Goal: Task Accomplishment & Management: Complete application form

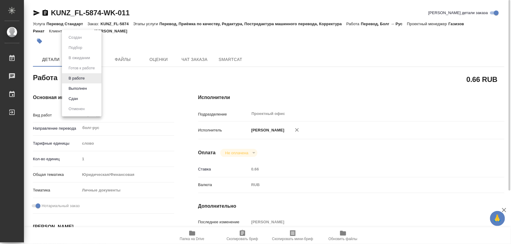
click at [87, 79] on body "🙏 .cls-1 fill:#fff; AWATERA Iglakov Maksim Работы 0 Чаты График Выйти KUNZ_FL-5…" at bounding box center [255, 122] width 511 height 244
click at [81, 87] on button "Выполнен" at bounding box center [78, 88] width 22 height 7
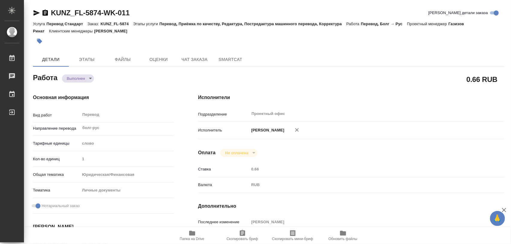
type textarea "x"
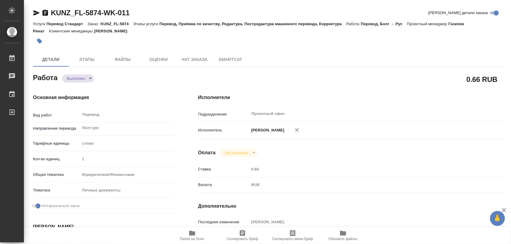
type textarea "x"
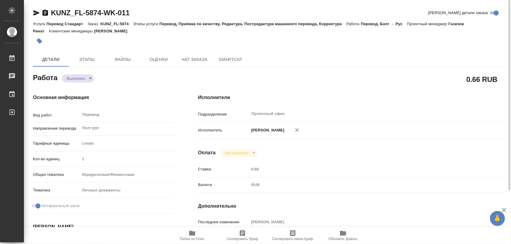
type textarea "x"
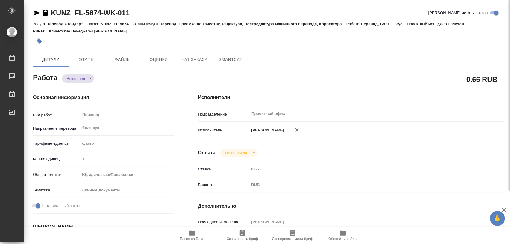
type textarea "x"
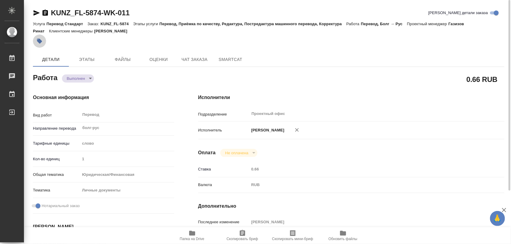
click at [41, 42] on icon "button" at bounding box center [39, 41] width 5 height 5
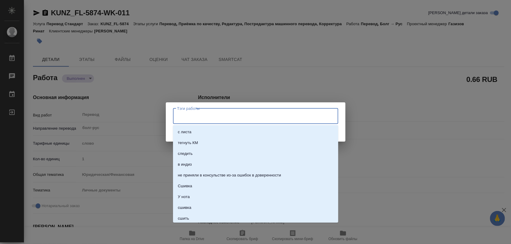
click at [195, 111] on input "Тэги работы" at bounding box center [250, 116] width 149 height 10
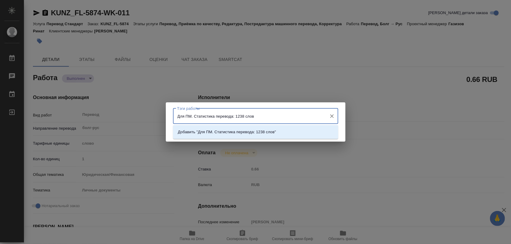
type input "Для ПМ. Статистика перевода: 1238 слов."
click at [333, 115] on icon "Очистить" at bounding box center [332, 116] width 4 height 4
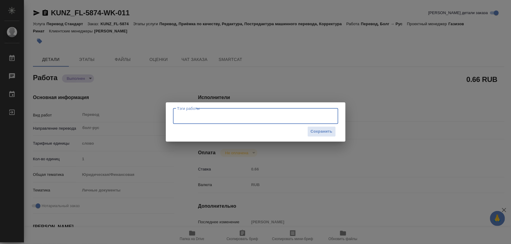
click at [297, 112] on input "Тэги работы" at bounding box center [250, 116] width 149 height 10
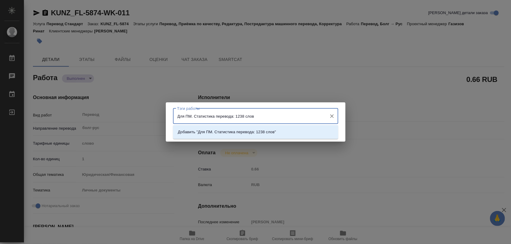
type input "Для ПМ. Статистика перевода: 1238 слов."
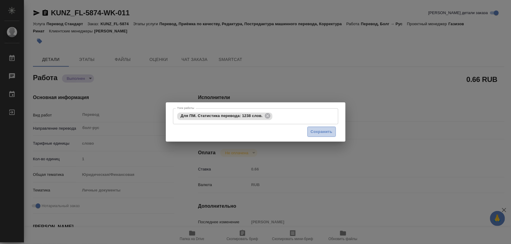
click at [324, 129] on span "Сохранить" at bounding box center [322, 131] width 22 height 7
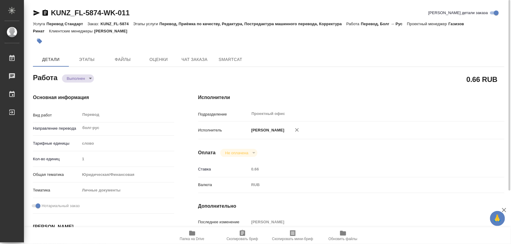
type input "completed"
type textarea "Перевод"
type textarea "x"
type input "болг-рус"
type input "5a8b1489cc6b4906c91bfd90"
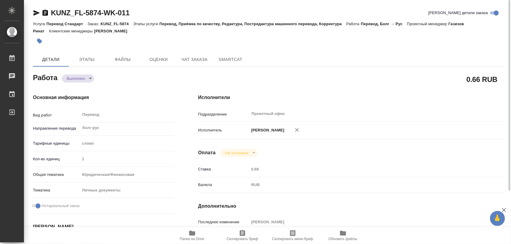
type input "1"
type input "yr-fn"
type input "5a8b8b956a9677013d343cfe"
checkbox input "true"
type input "02.09.2025 16:51"
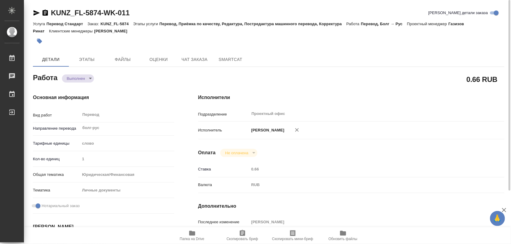
type input "03.09.2025 11:59"
type input "08.09.2025 12:00"
type input "08.09.2025 13:32"
type input "08.09.2025 14:00"
type input "Проектный офис"
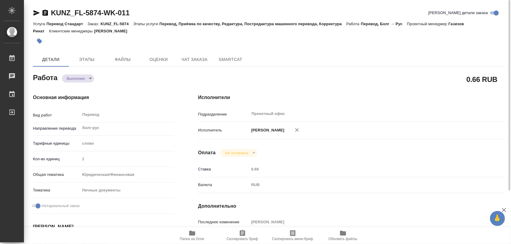
type input "notPayed"
type input "0.66"
type input "RUB"
type input "[PERSON_NAME]"
type textarea "x"
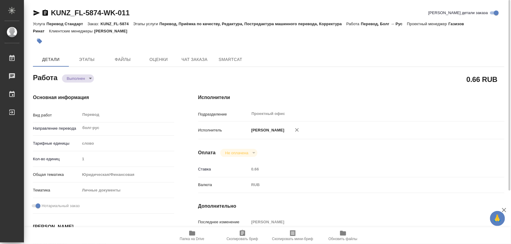
type textarea "/Clients/FL_KUNZ/Orders/KUNZ_FL-5874/Translated/KUNZ_FL-5874-WK-011"
type textarea "x"
type input "KUNZ_FL-5874"
type input "Перевод Стандарт"
type input "Перевод, Приёмка по качеству, Редактура, Постредактура машинного перевода, Корр…"
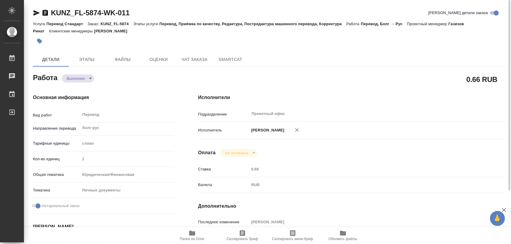
type input "Веселова Юлия"
type input "Малофеева Екатерина"
type input "/Clients/FL_KUNZ/Orders/KUNZ_FL-5874"
type textarea "x"
type textarea "на рус, под нот, шить к оригам 1) KUNZ_FL-5874 справка иврит - рус 2) KUNZ_FL-5…"
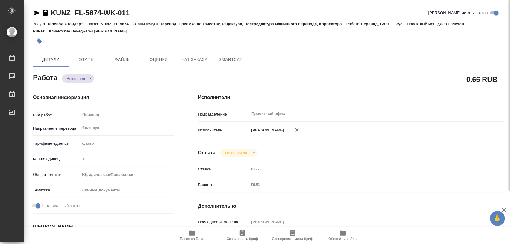
type textarea "x"
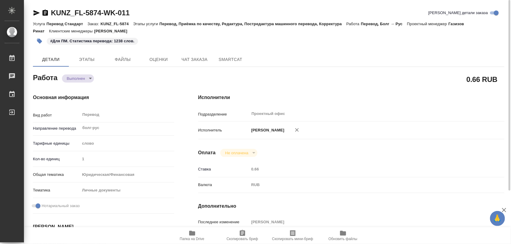
type textarea "x"
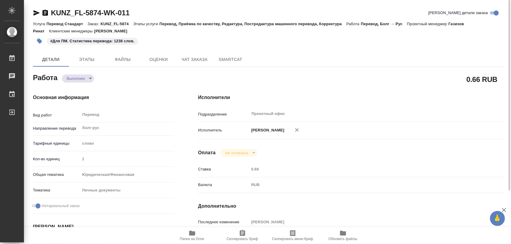
type textarea "x"
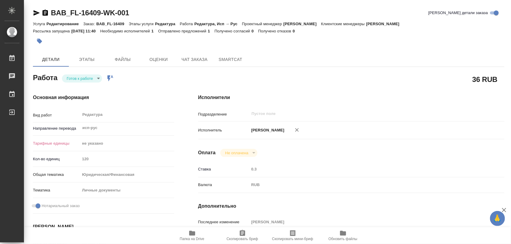
click at [99, 78] on body "🙏 .cls-1 fill:#fff; AWATERA Iglakov Maksim Работы 0 Чаты График Выйти BAB_FL-16…" at bounding box center [255, 122] width 511 height 244
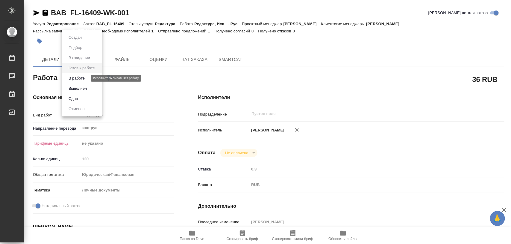
click at [80, 75] on button "В работе" at bounding box center [77, 78] width 20 height 7
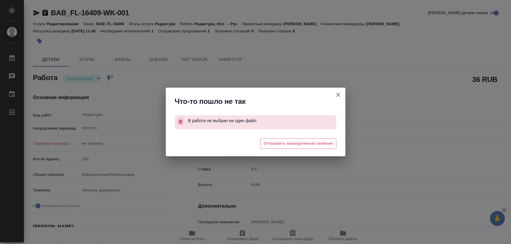
type textarea "x"
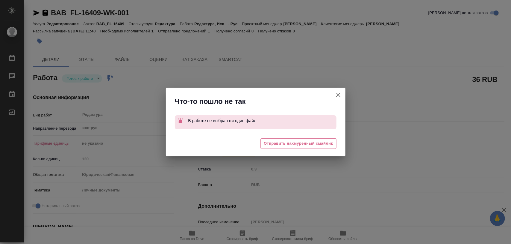
type textarea "x"
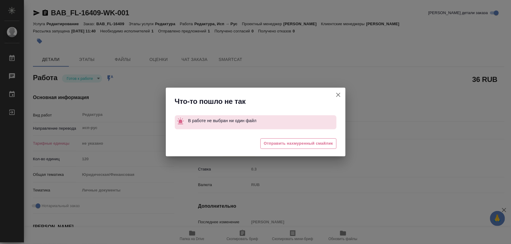
type textarea "x"
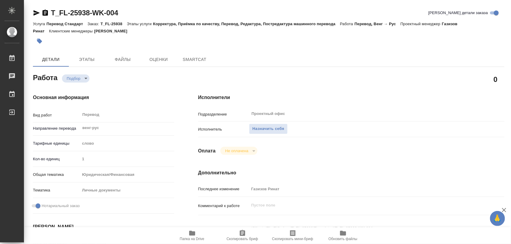
type textarea "x"
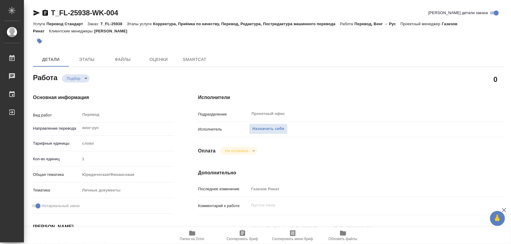
type textarea "x"
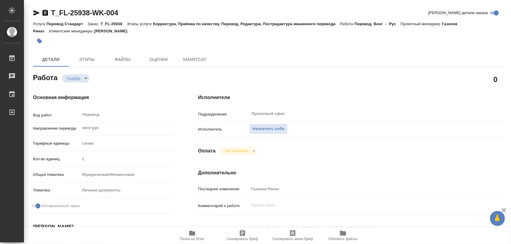
type textarea "x"
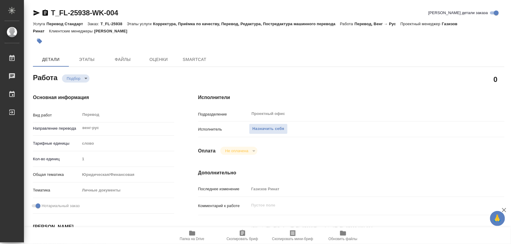
type textarea "x"
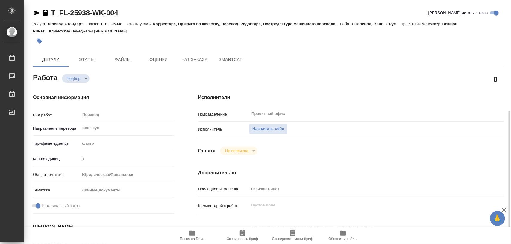
scroll to position [112, 0]
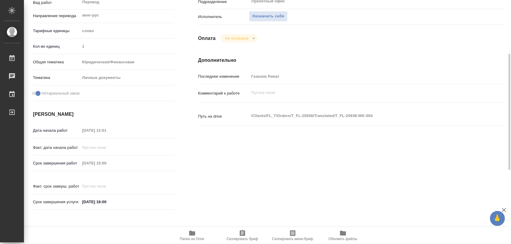
type textarea "x"
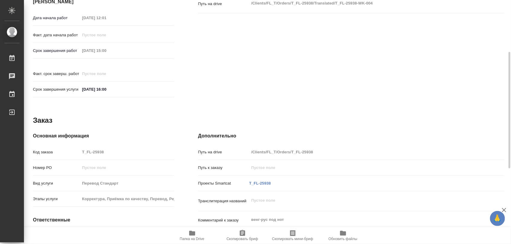
type textarea "x"
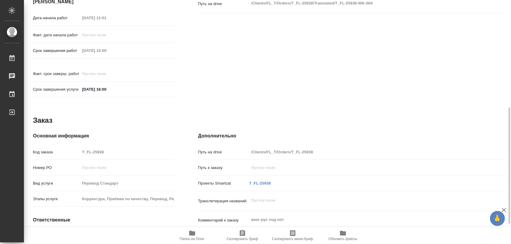
scroll to position [267, 0]
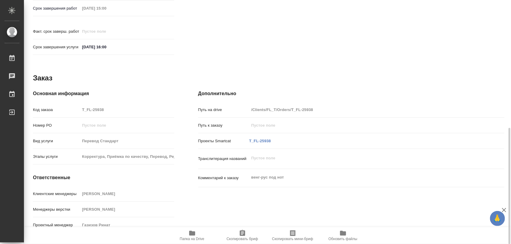
click at [195, 232] on icon "button" at bounding box center [192, 232] width 6 height 5
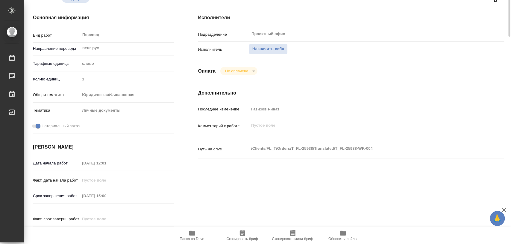
scroll to position [0, 0]
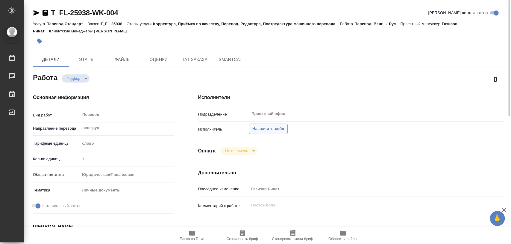
click at [269, 128] on span "Назначить себя" at bounding box center [269, 128] width 32 height 7
type textarea "x"
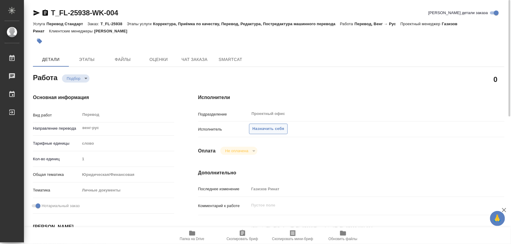
type textarea "x"
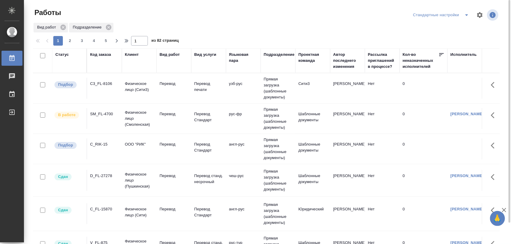
click at [101, 84] on div "C3_FL-8106" at bounding box center [104, 84] width 29 height 6
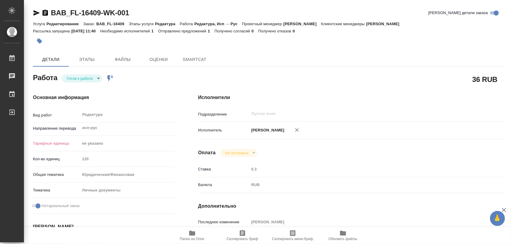
type textarea "x"
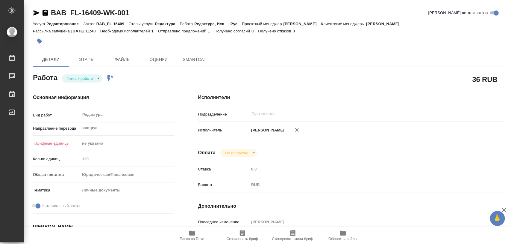
type textarea "x"
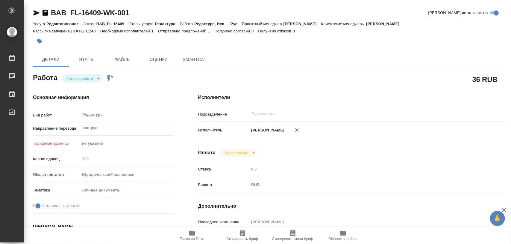
type textarea "x"
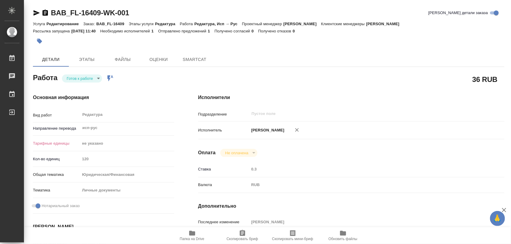
type textarea "x"
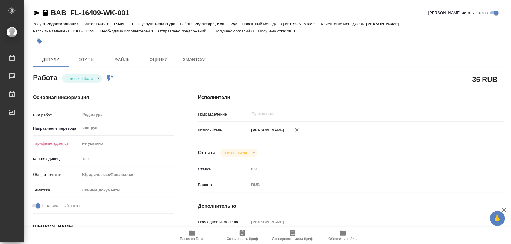
type textarea "x"
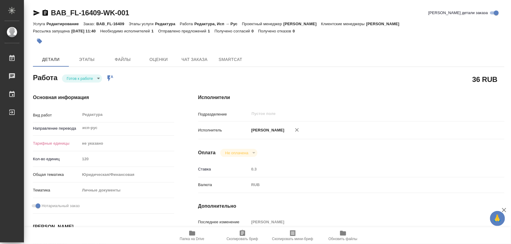
type textarea "x"
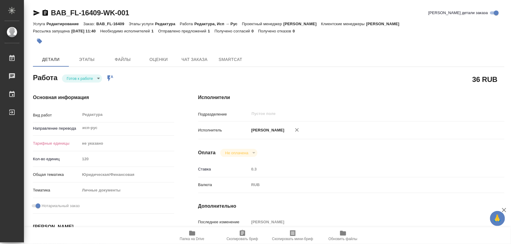
type textarea "x"
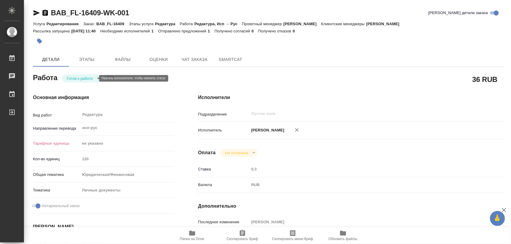
click at [90, 80] on body "🙏 .cls-1 fill:#fff; AWATERA Iglakov Maksim Работы 0 Чаты График Выйти BAB_FL-16…" at bounding box center [255, 122] width 511 height 244
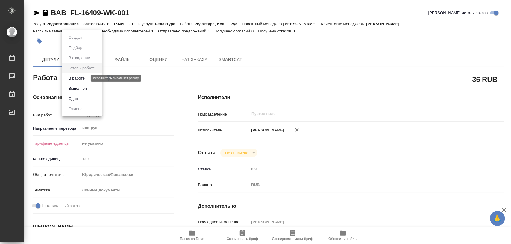
click at [81, 78] on button "В работе" at bounding box center [77, 78] width 20 height 7
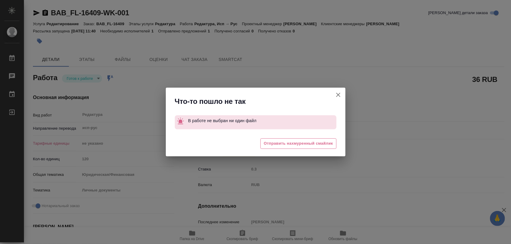
type textarea "x"
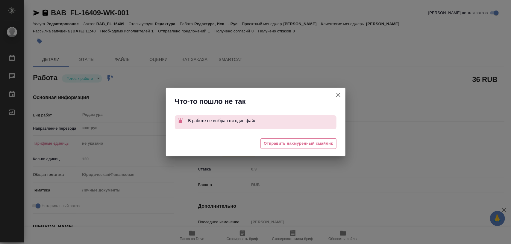
type textarea "x"
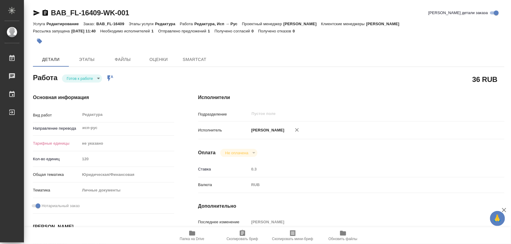
type textarea "x"
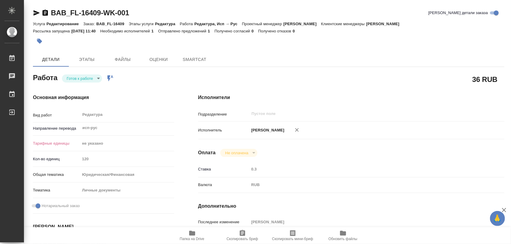
type textarea "x"
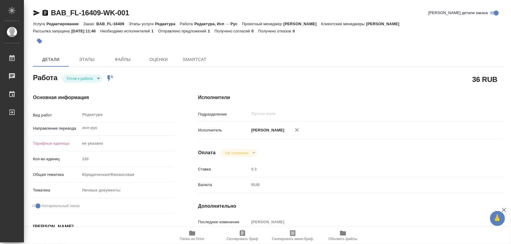
type textarea "x"
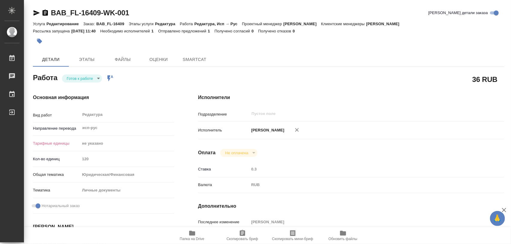
type textarea "x"
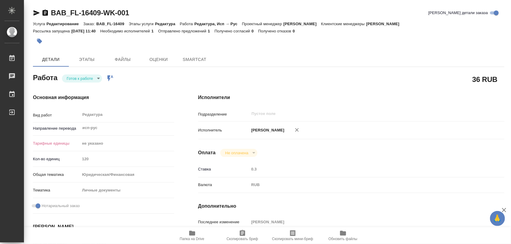
type textarea "x"
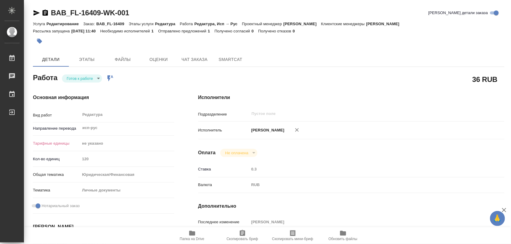
type textarea "x"
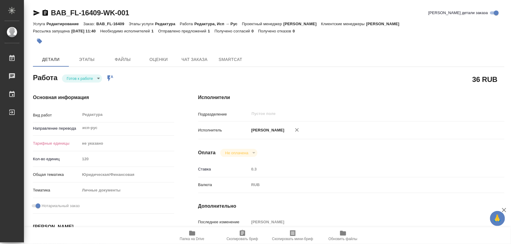
type textarea "x"
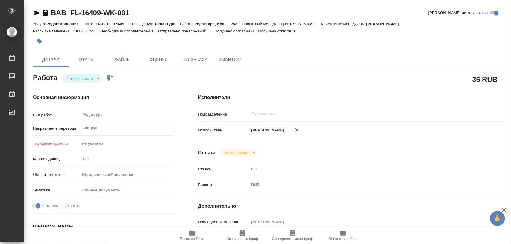
scroll to position [75, 0]
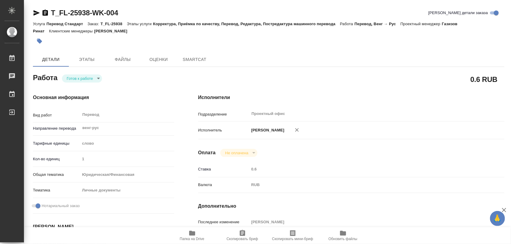
type textarea "x"
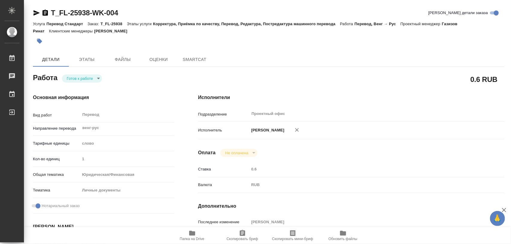
type textarea "x"
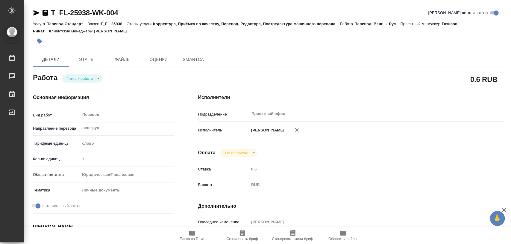
type textarea "x"
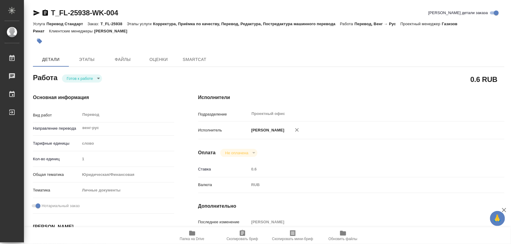
type textarea "x"
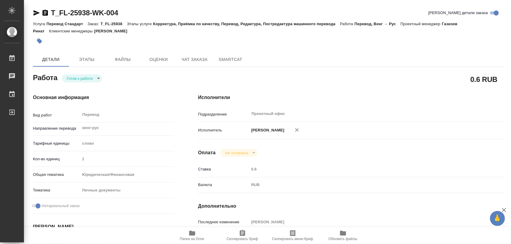
type textarea "x"
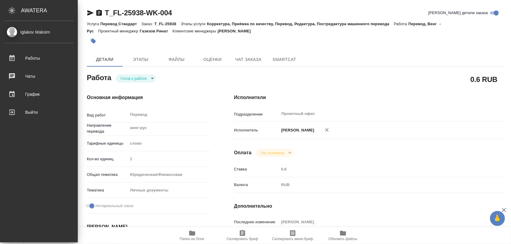
type textarea "x"
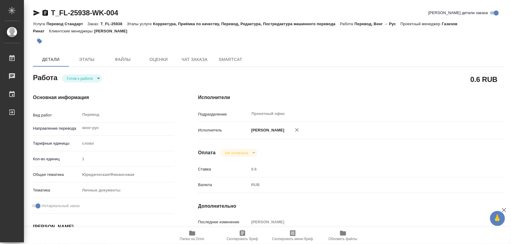
type textarea "x"
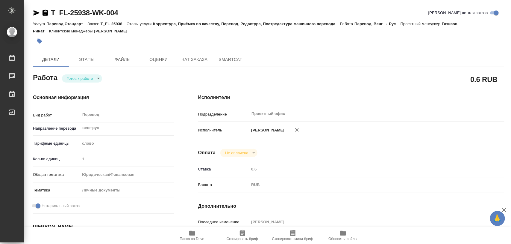
click at [96, 80] on body "🙏 .cls-1 fill:#fff; AWATERA Iglakov Maksim Работы Чаты График Выйти T_FL-25938-…" at bounding box center [255, 122] width 511 height 244
type textarea "x"
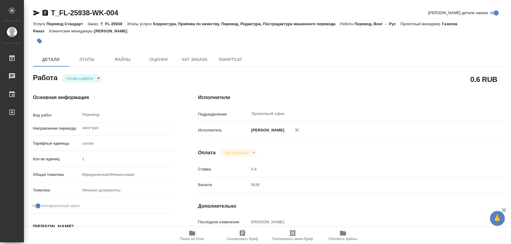
type textarea "x"
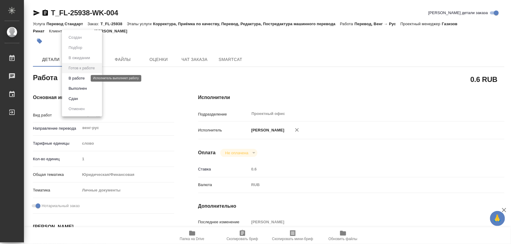
click at [83, 77] on button "В работе" at bounding box center [77, 78] width 20 height 7
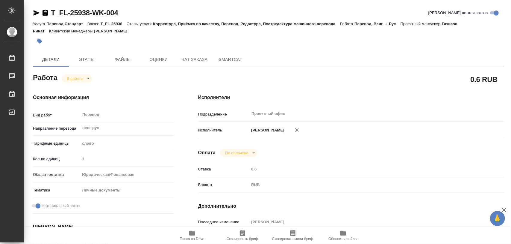
type textarea "x"
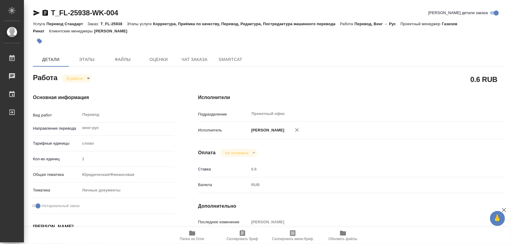
type textarea "x"
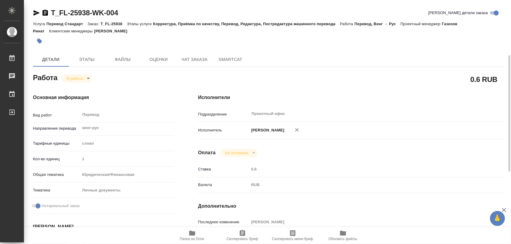
scroll to position [75, 0]
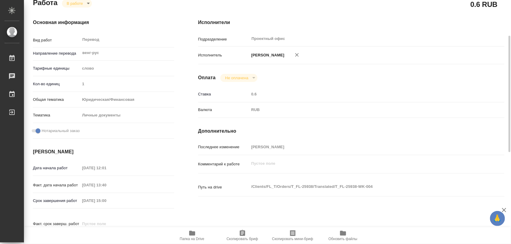
type textarea "x"
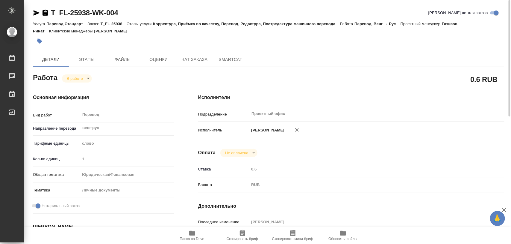
scroll to position [0, 0]
click at [192, 58] on span "Чат заказа" at bounding box center [194, 59] width 29 height 7
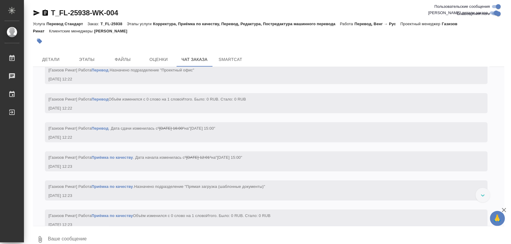
scroll to position [575, 0]
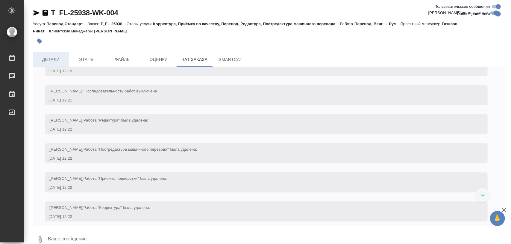
click at [54, 59] on span "Детали" at bounding box center [51, 59] width 29 height 7
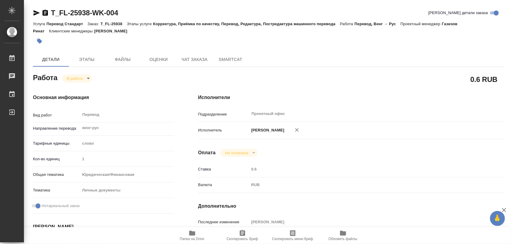
type textarea "x"
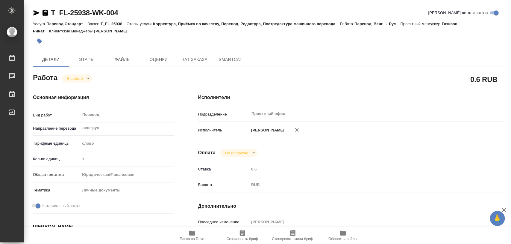
type textarea "x"
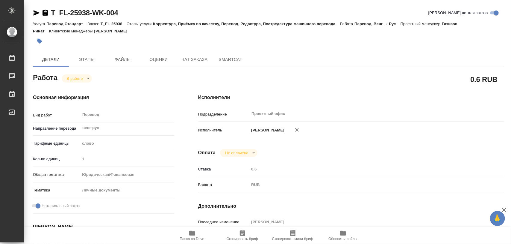
type textarea "x"
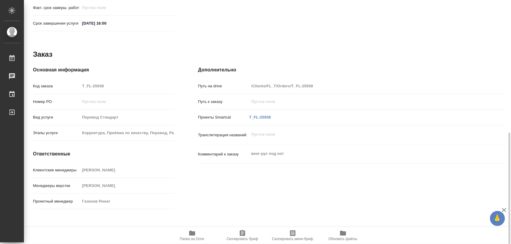
scroll to position [295, 0]
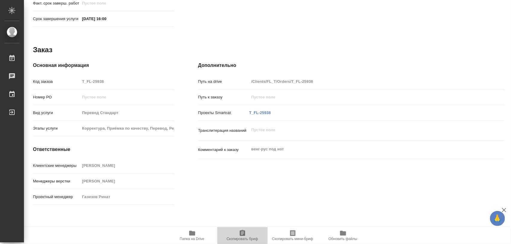
click at [241, 232] on icon "button" at bounding box center [242, 232] width 5 height 6
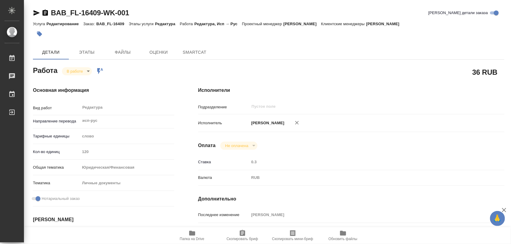
type textarea "x"
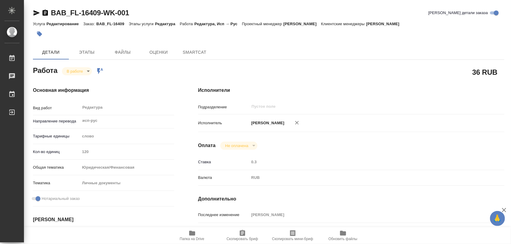
type textarea "x"
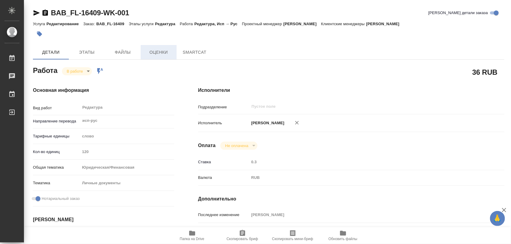
type textarea "x"
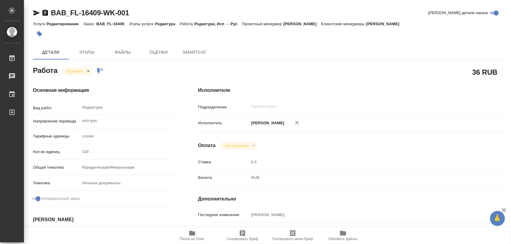
type textarea "x"
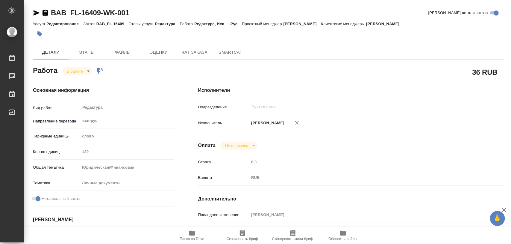
type textarea "x"
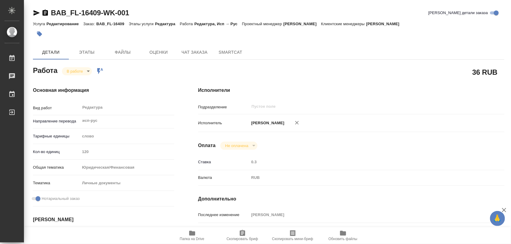
type textarea "x"
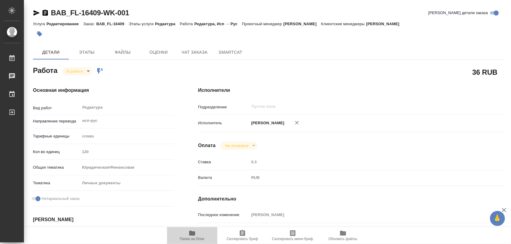
click at [193, 234] on icon "button" at bounding box center [192, 232] width 6 height 5
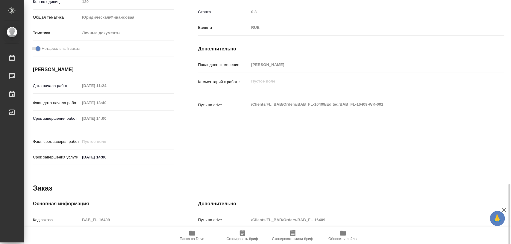
scroll to position [260, 0]
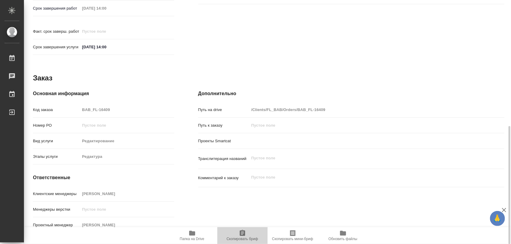
drag, startPoint x: 240, startPoint y: 232, endPoint x: 250, endPoint y: 158, distance: 75.5
click at [241, 231] on icon "button" at bounding box center [242, 232] width 5 height 6
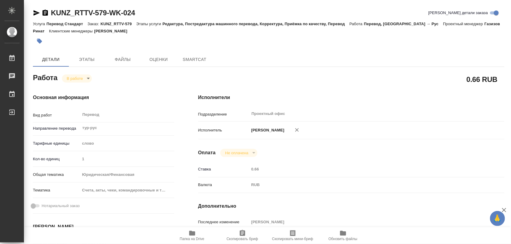
type textarea "x"
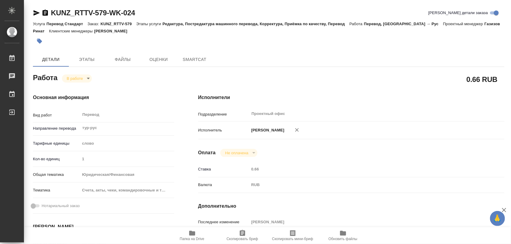
type textarea "x"
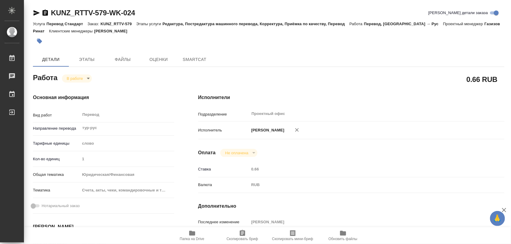
type textarea "x"
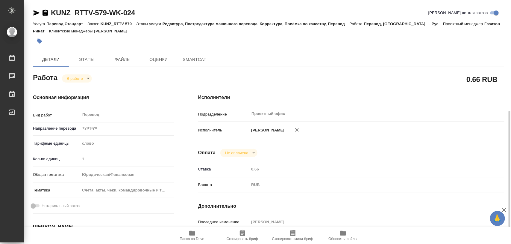
scroll to position [75, 0]
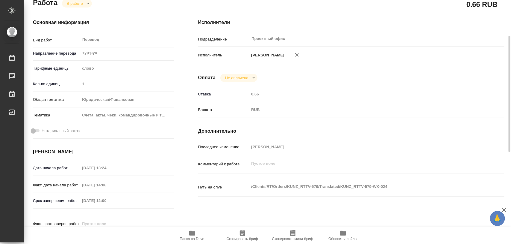
type textarea "x"
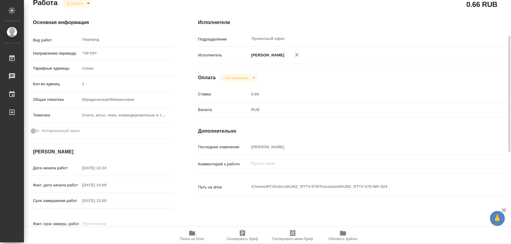
type textarea "x"
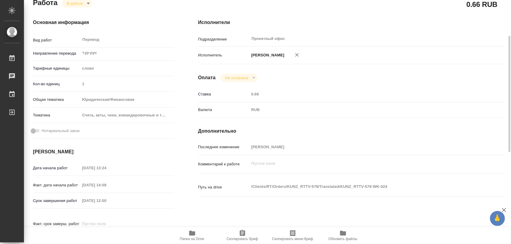
type textarea "x"
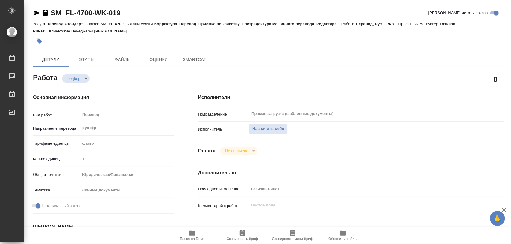
type textarea "x"
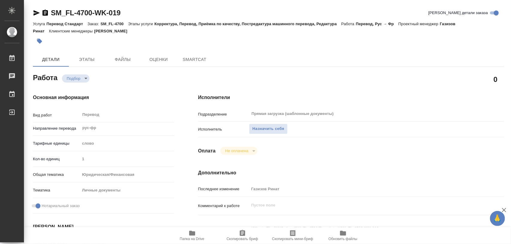
type textarea "x"
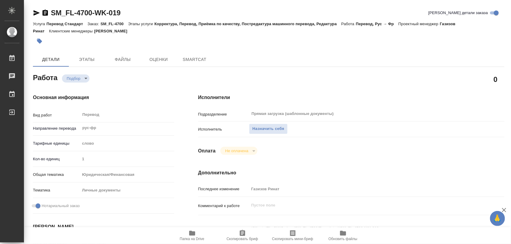
type textarea "x"
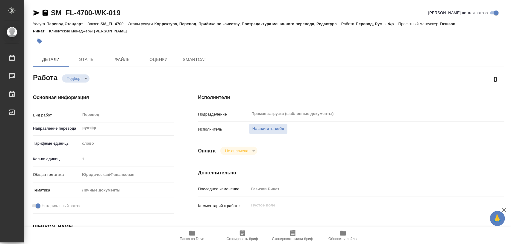
type textarea "x"
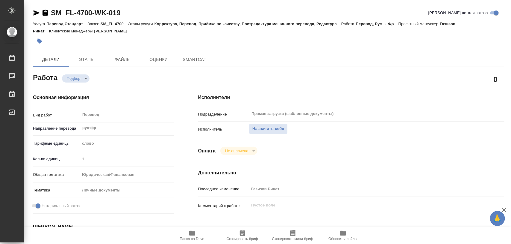
type textarea "x"
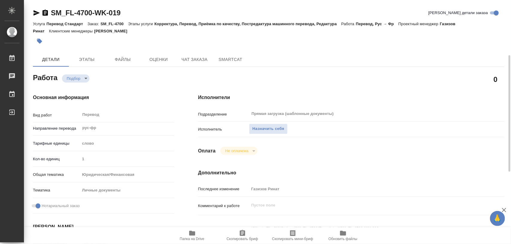
scroll to position [112, 0]
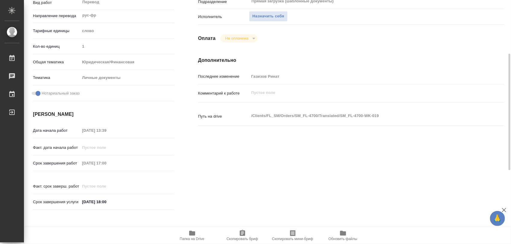
type textarea "x"
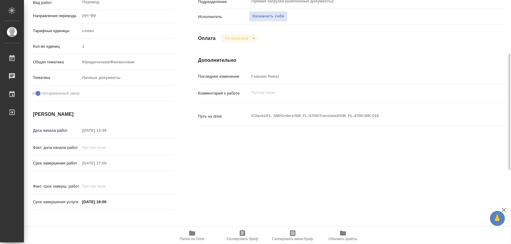
type textarea "x"
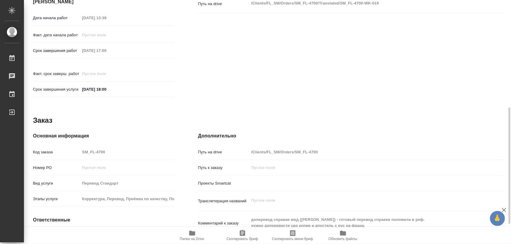
scroll to position [267, 0]
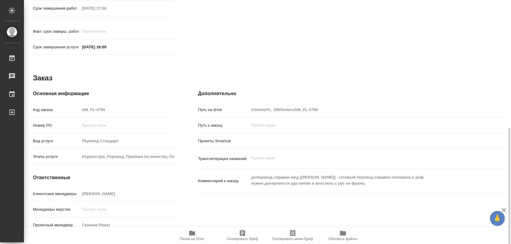
click at [192, 234] on icon "button" at bounding box center [192, 232] width 6 height 5
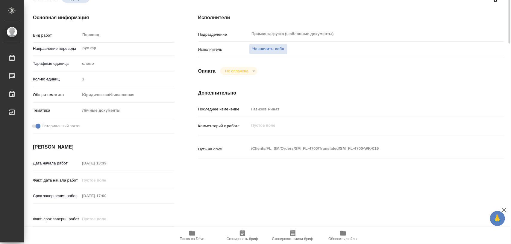
scroll to position [0, 0]
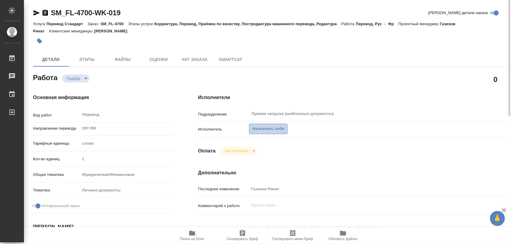
click at [271, 127] on span "Назначить себя" at bounding box center [269, 128] width 32 height 7
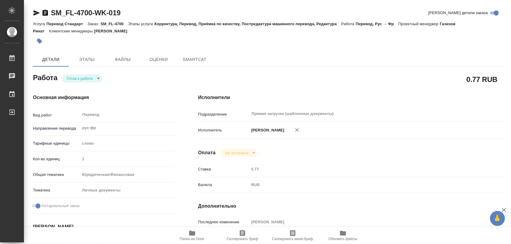
type textarea "x"
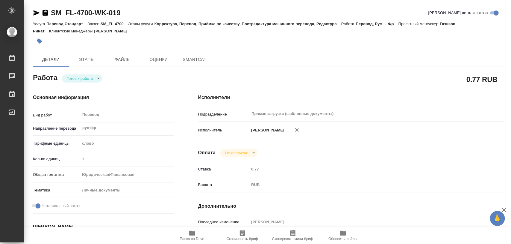
type textarea "x"
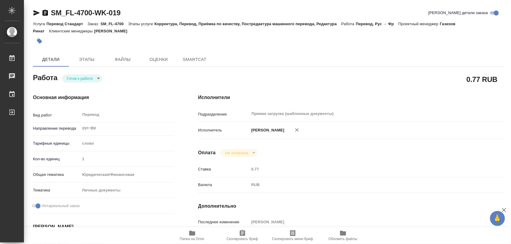
type textarea "x"
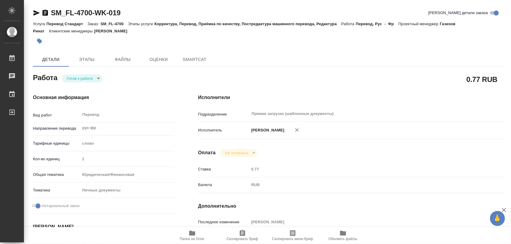
type textarea "x"
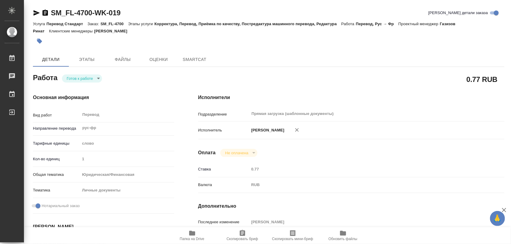
type textarea "x"
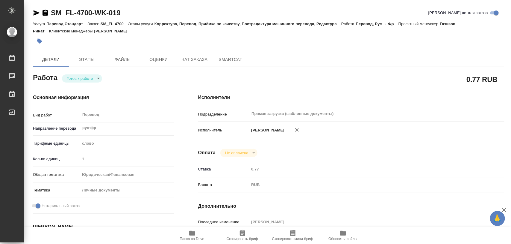
click at [99, 78] on body "🙏 .cls-1 fill:#fff; AWATERA Iglakov Maksim Работы Чаты График Выйти SM_FL-4700-…" at bounding box center [255, 122] width 511 height 244
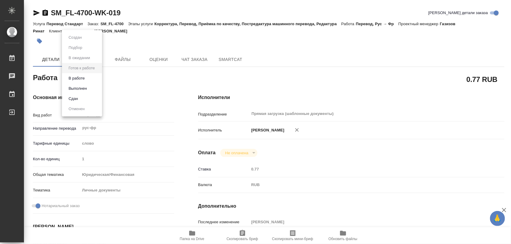
type textarea "x"
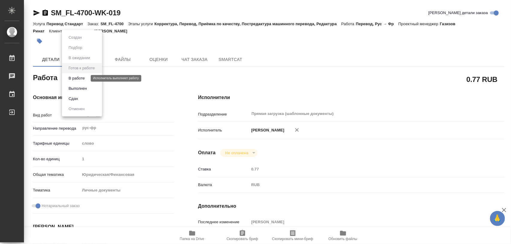
click at [82, 77] on button "В работе" at bounding box center [77, 78] width 20 height 7
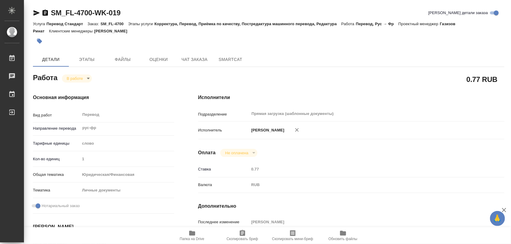
type textarea "x"
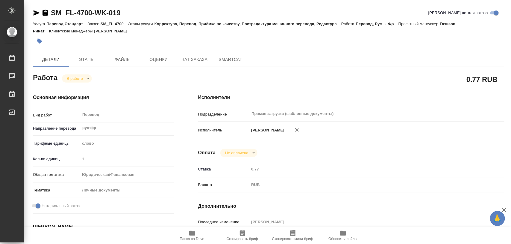
type textarea "x"
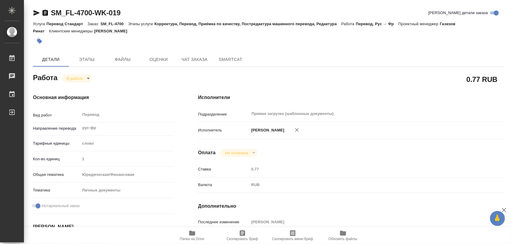
type textarea "x"
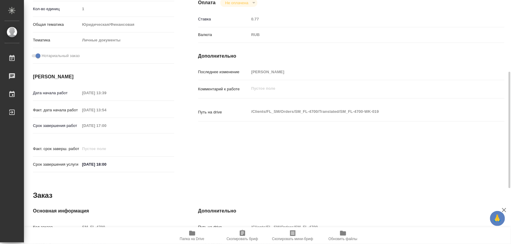
scroll to position [267, 0]
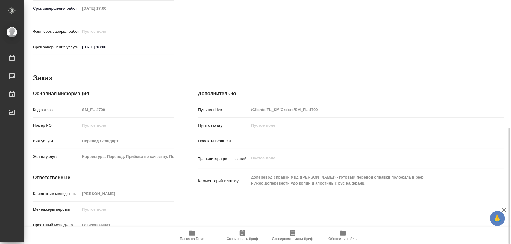
type textarea "x"
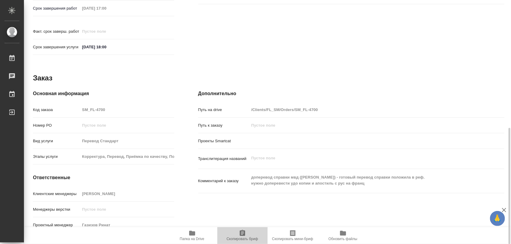
click at [245, 232] on icon "button" at bounding box center [242, 232] width 7 height 7
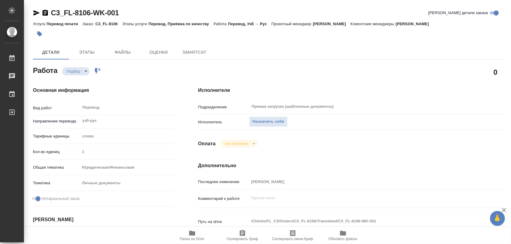
type textarea "x"
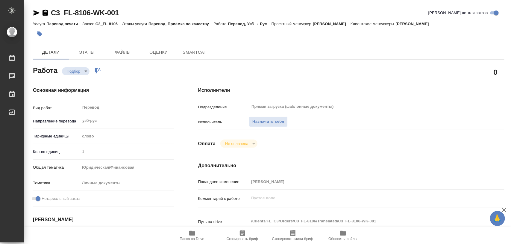
type textarea "x"
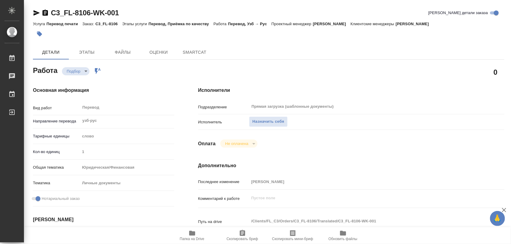
type textarea "x"
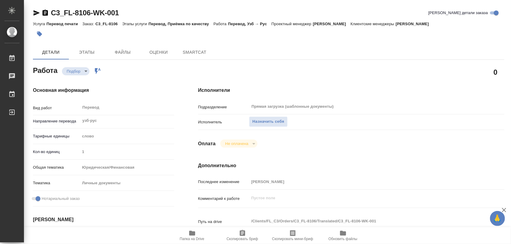
type textarea "x"
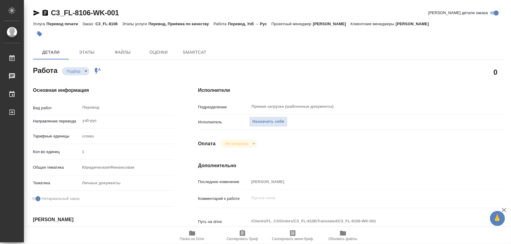
scroll to position [75, 0]
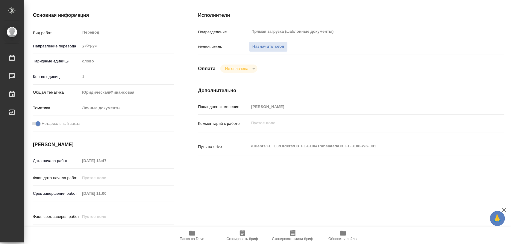
type textarea "x"
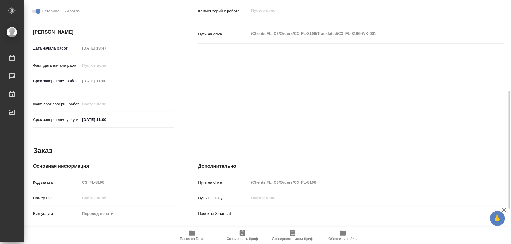
type textarea "x"
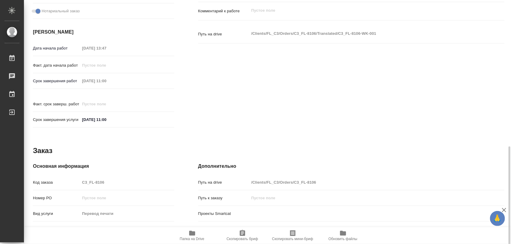
scroll to position [260, 0]
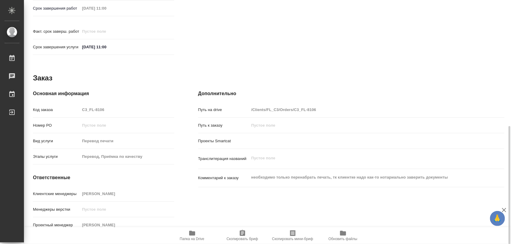
type textarea "x"
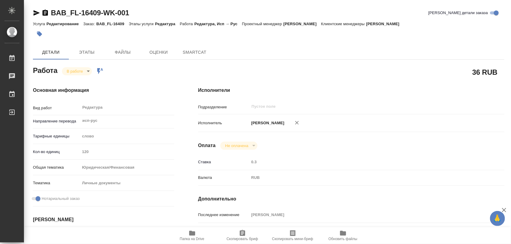
type textarea "x"
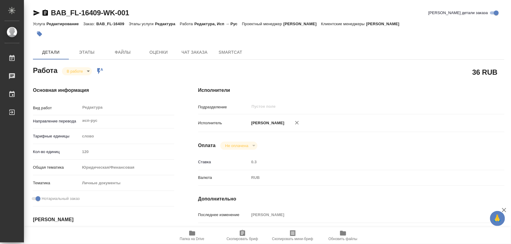
type textarea "x"
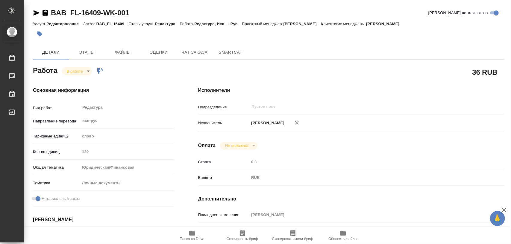
type textarea "x"
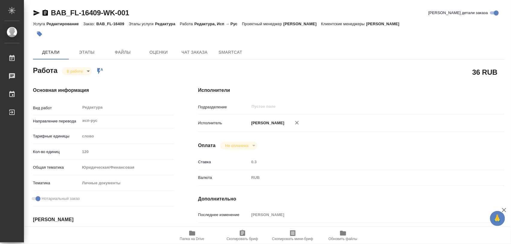
click at [193, 234] on icon "button" at bounding box center [192, 232] width 6 height 5
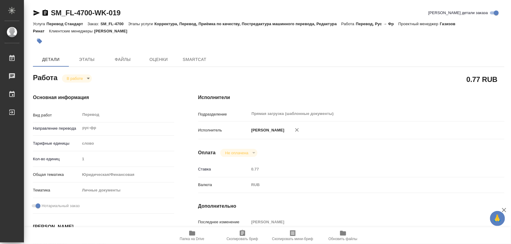
type textarea "x"
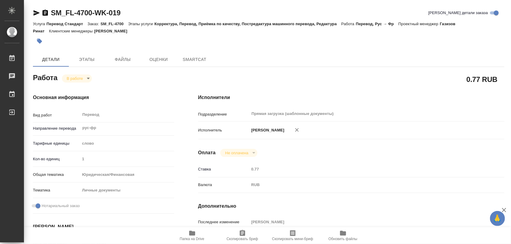
type textarea "x"
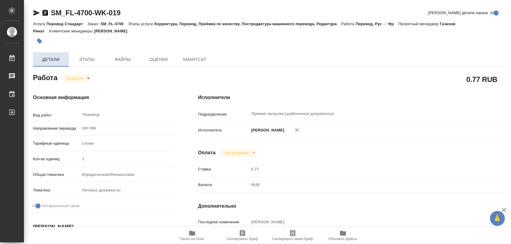
type textarea "x"
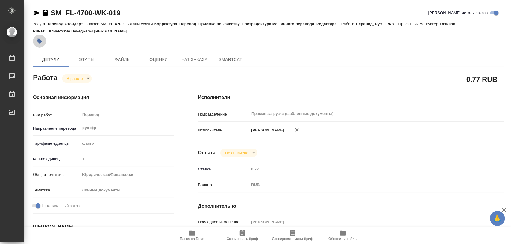
click at [42, 41] on icon "button" at bounding box center [39, 41] width 5 height 5
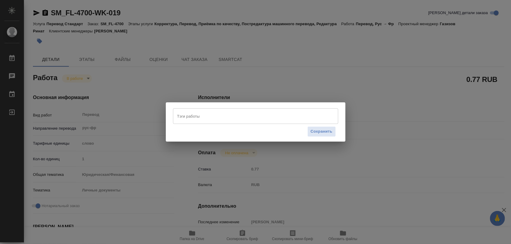
type textarea "x"
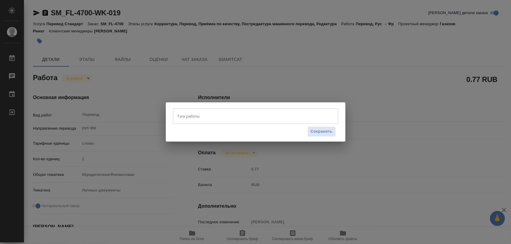
click at [191, 112] on input "Тэги работы" at bounding box center [250, 116] width 149 height 10
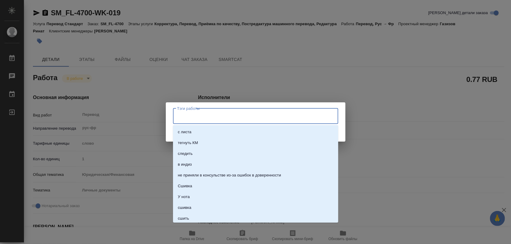
type input "2"
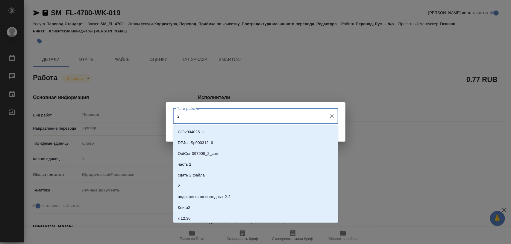
type textarea "x"
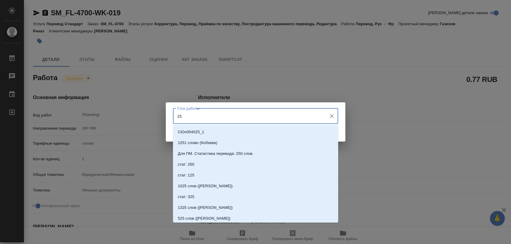
type input "250"
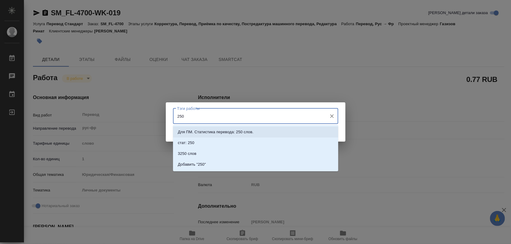
click at [214, 128] on li "Для ПМ. Статистика перевода: 250 слов." at bounding box center [255, 131] width 165 height 11
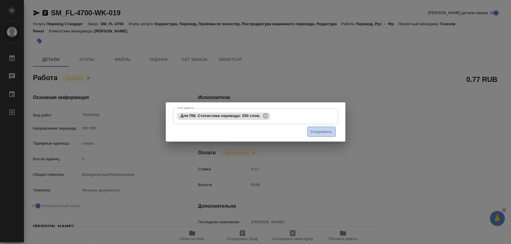
click at [324, 132] on span "Сохранить" at bounding box center [322, 131] width 22 height 7
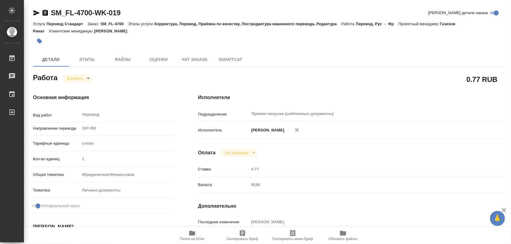
type input "inProgress"
type textarea "Перевод"
type textarea "x"
type input "рус-фр"
type input "5a8b1489cc6b4906c91bfd90"
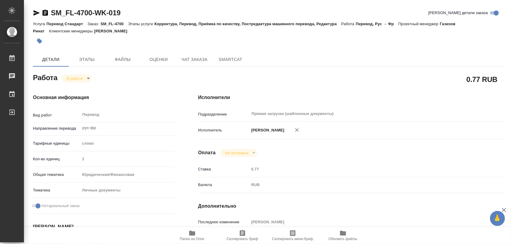
type input "1"
type input "yr-fn"
type input "5a8b8b956a9677013d343cfe"
checkbox input "true"
type input "08.09.2025 13:39"
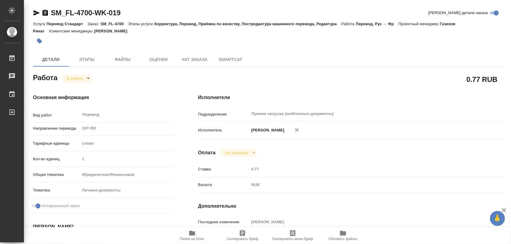
type input "08.09.2025 13:54"
type input "09.09.2025 17:00"
type input "09.09.2025 18:00"
type input "Прямая загрузка (шаблонные документы)"
type input "notPayed"
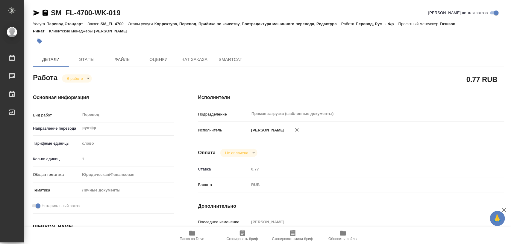
type input "0.77"
type input "RUB"
type input "[PERSON_NAME]"
type textarea "x"
type textarea "/Clients/FL_SM/Orders/SM_FL-4700/Translated/SM_FL-4700-WK-019"
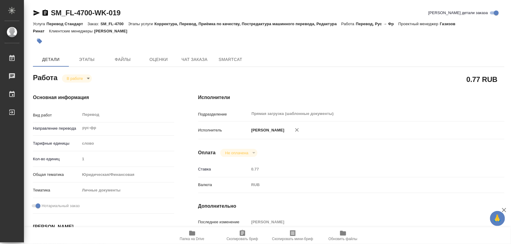
type textarea "x"
type input "SM_FL-4700"
type input "Перевод Стандарт"
type input "Корректура, Перевод, Приёмка по качеству, Постредактура машинного перевода, Ред…"
type input "[PERSON_NAME]"
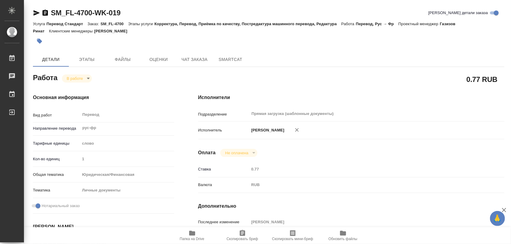
type input "/Clients/FL_SM/Orders/SM_FL-4700"
type textarea "x"
type textarea "доперевод справки мвд (гибдд) - готовый перевод справки положила в реф. нужно д…"
type textarea "x"
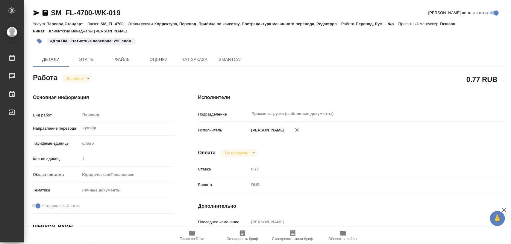
type textarea "x"
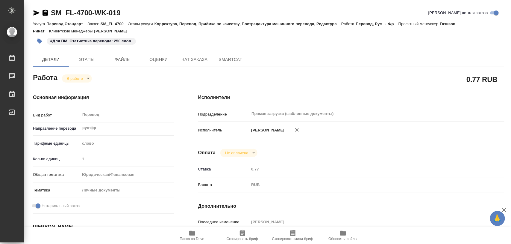
type textarea "x"
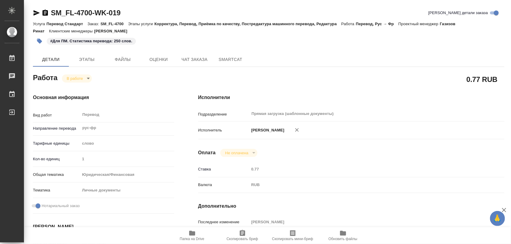
type textarea "x"
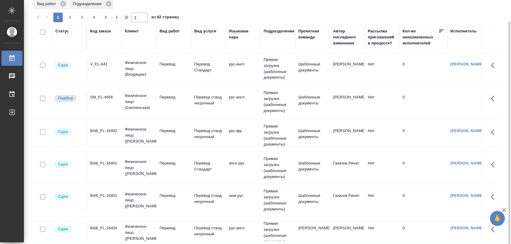
scroll to position [422, 0]
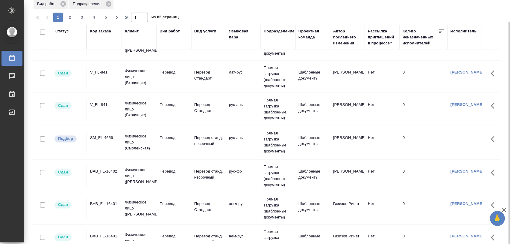
click at [108, 137] on div "SM_FL-4656" at bounding box center [104, 138] width 29 height 6
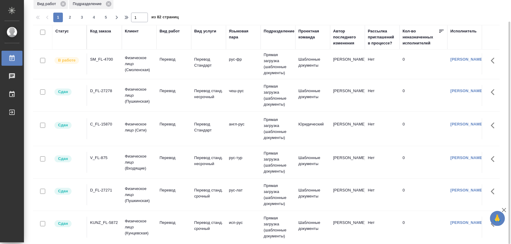
scroll to position [0, 0]
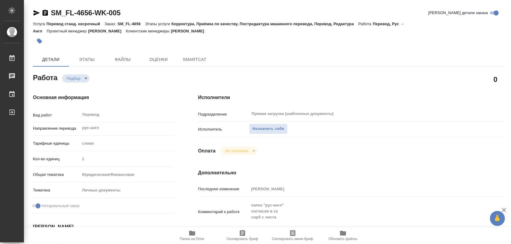
type textarea "x"
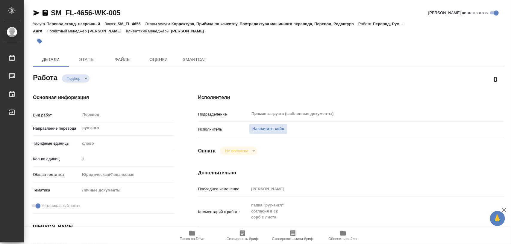
type textarea "x"
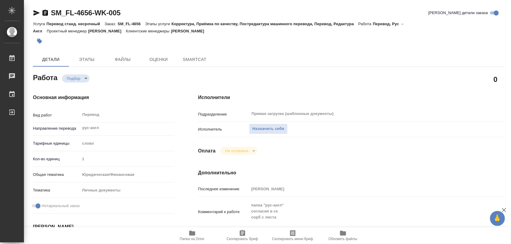
type textarea "x"
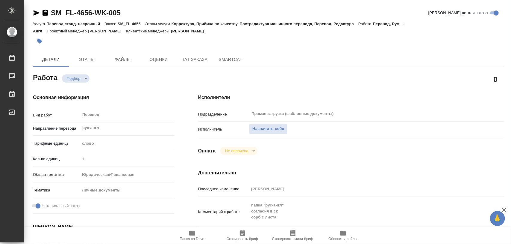
type textarea "x"
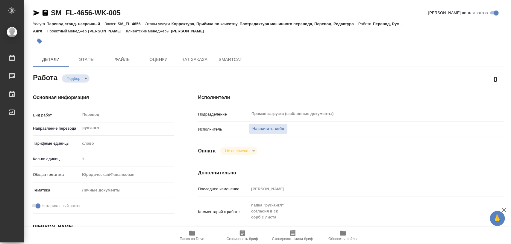
type textarea "x"
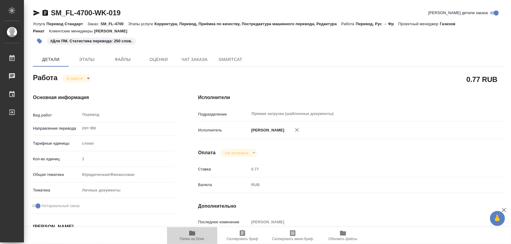
click at [191, 234] on icon "button" at bounding box center [192, 232] width 6 height 5
click at [94, 57] on span "Этапы" at bounding box center [86, 59] width 29 height 7
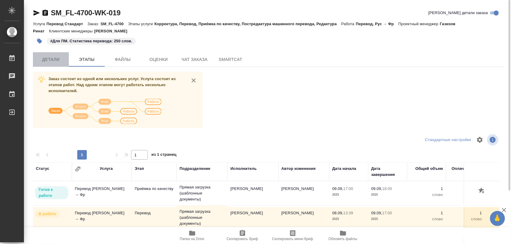
click at [52, 57] on span "Детали" at bounding box center [51, 59] width 29 height 7
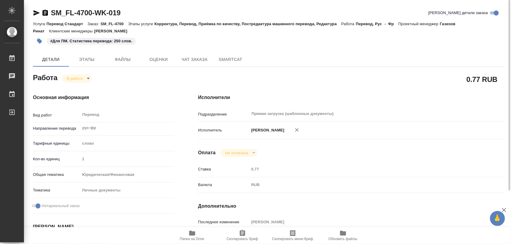
type textarea "x"
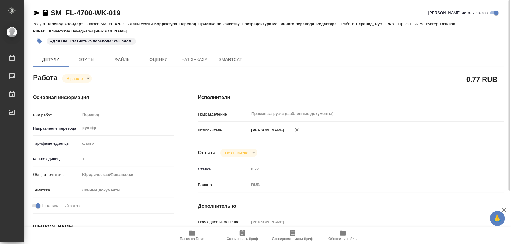
type textarea "x"
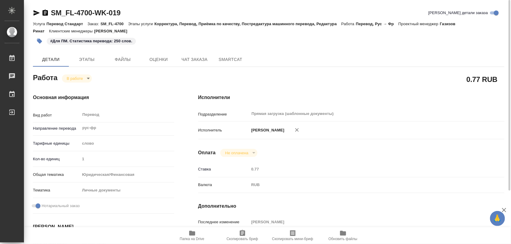
click at [87, 76] on body "🙏 .cls-1 fill:#fff; AWATERA Iglakov Maksim Работы 0 Чаты График Выйти SM_FL-470…" at bounding box center [255, 122] width 511 height 244
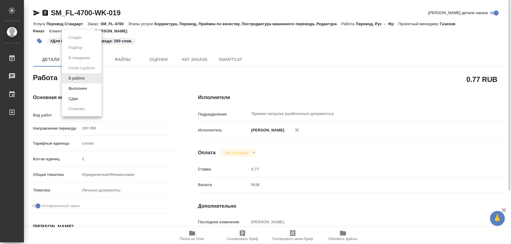
type textarea "x"
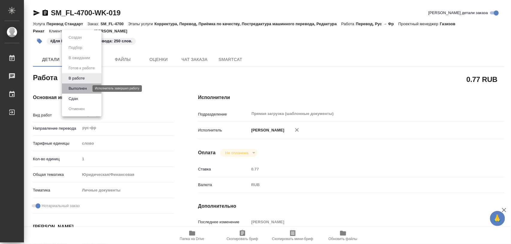
click at [77, 87] on button "Выполнен" at bounding box center [78, 88] width 22 height 7
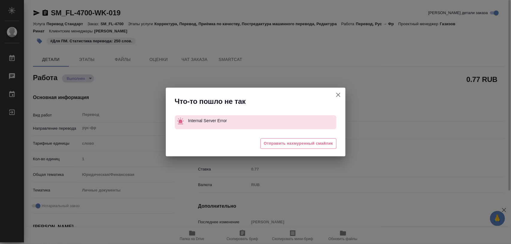
type textarea "x"
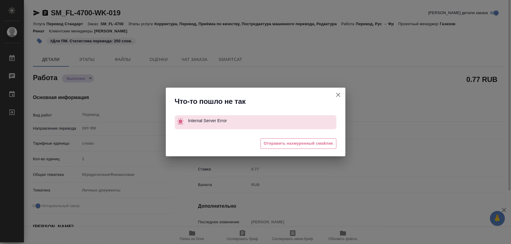
type textarea "x"
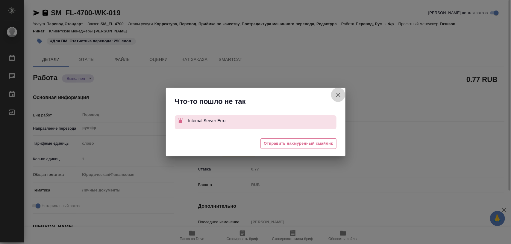
click at [338, 93] on icon "button" at bounding box center [338, 94] width 7 height 7
type textarea "x"
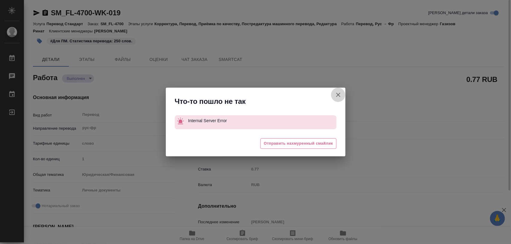
type textarea "x"
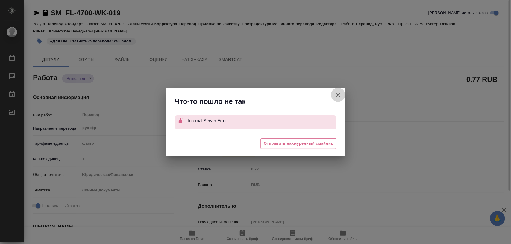
type textarea "x"
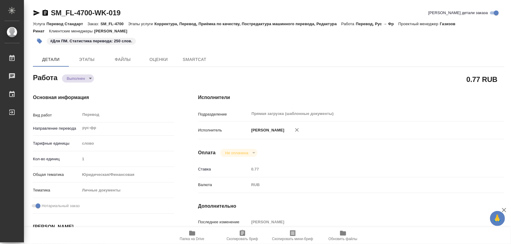
type textarea "x"
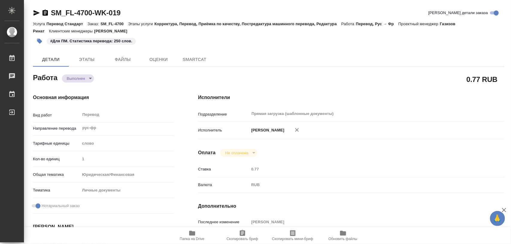
type textarea "x"
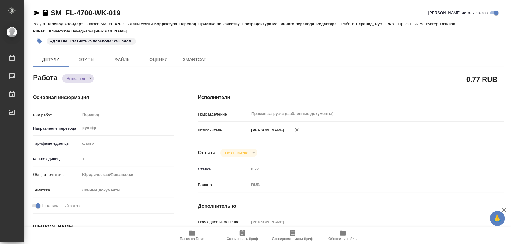
type textarea "x"
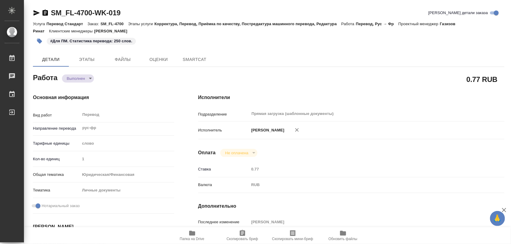
type textarea "x"
